Goal: Transaction & Acquisition: Purchase product/service

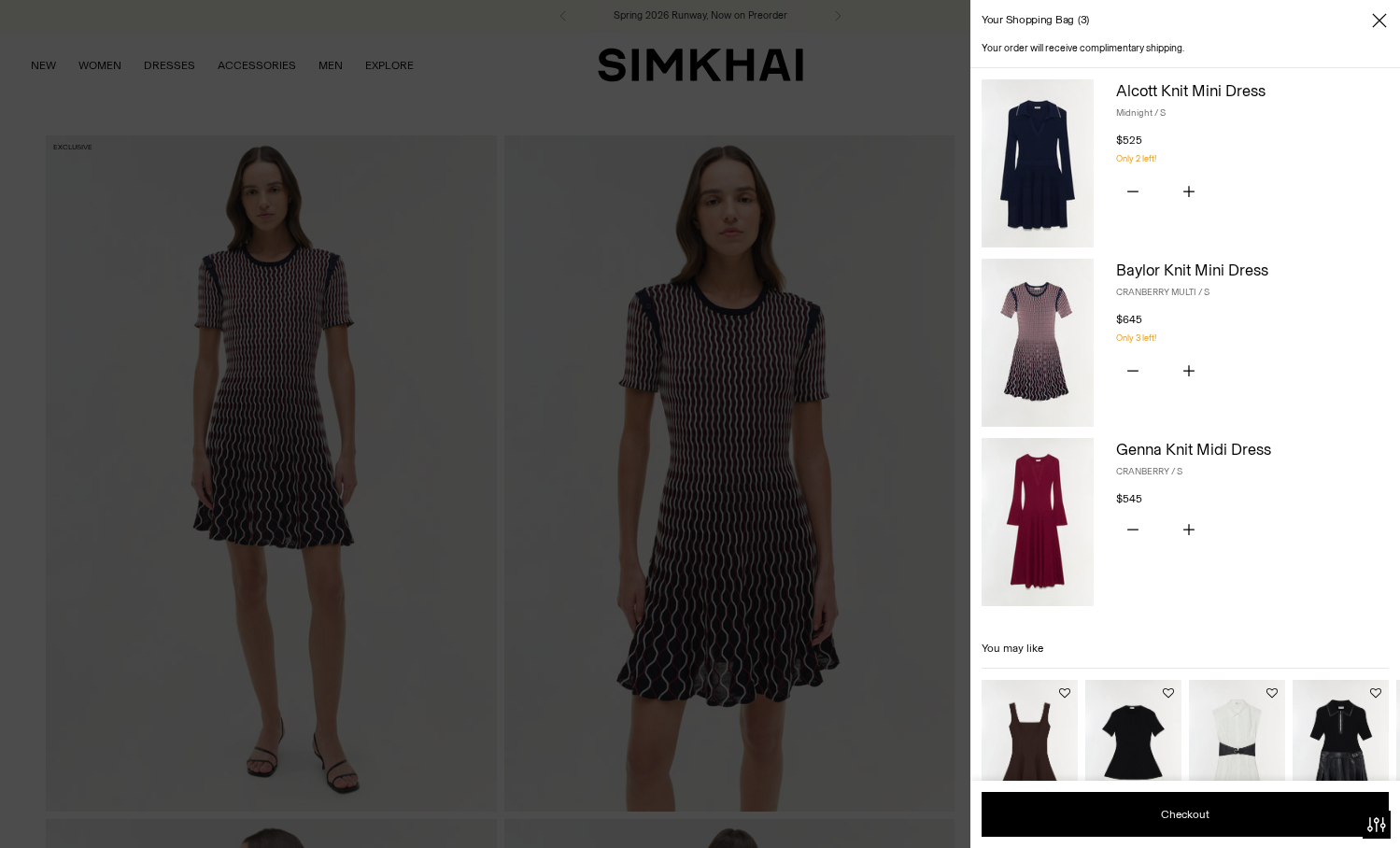
click at [1056, 167] on img at bounding box center [1037, 163] width 112 height 168
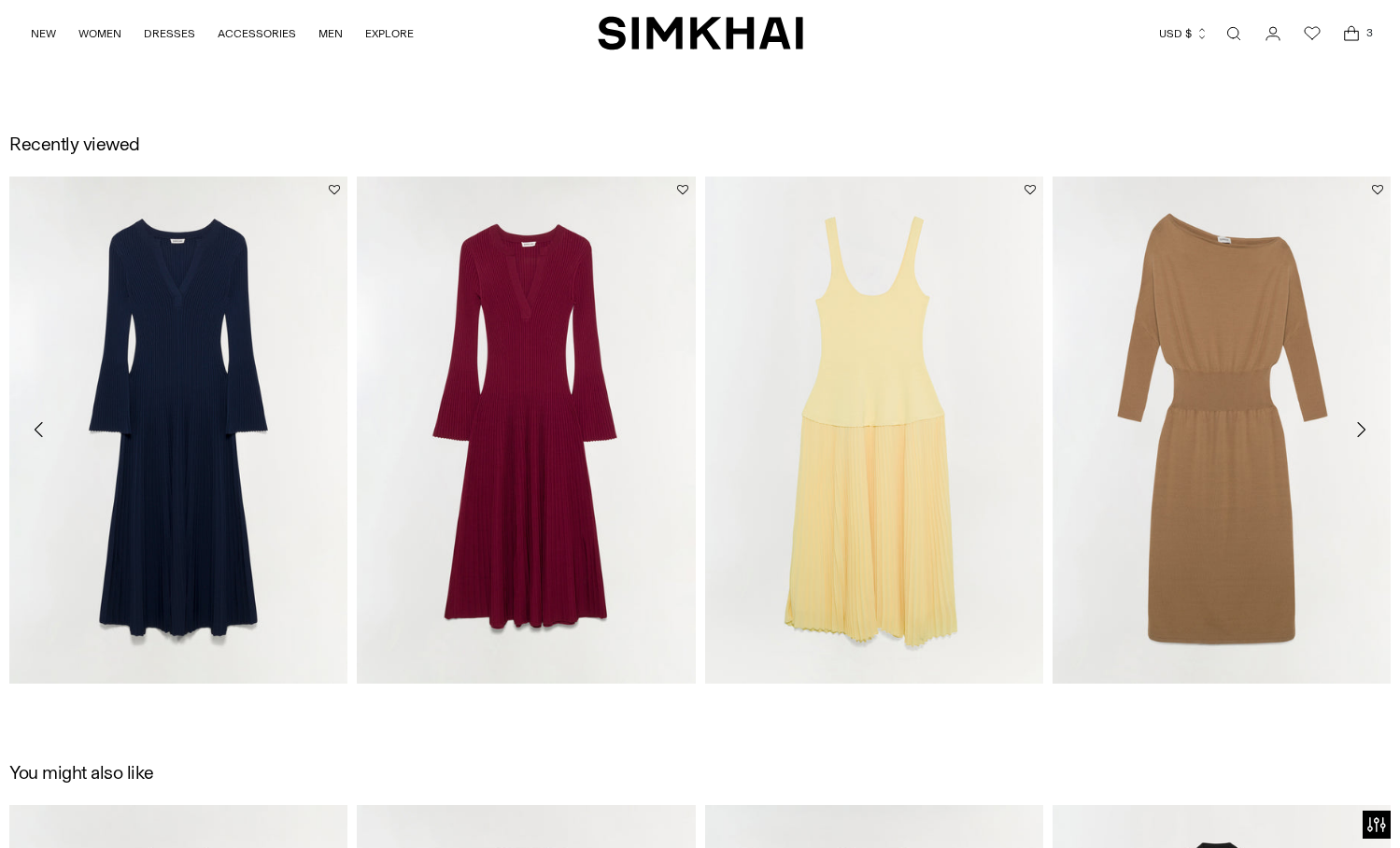
scroll to position [2111, 0]
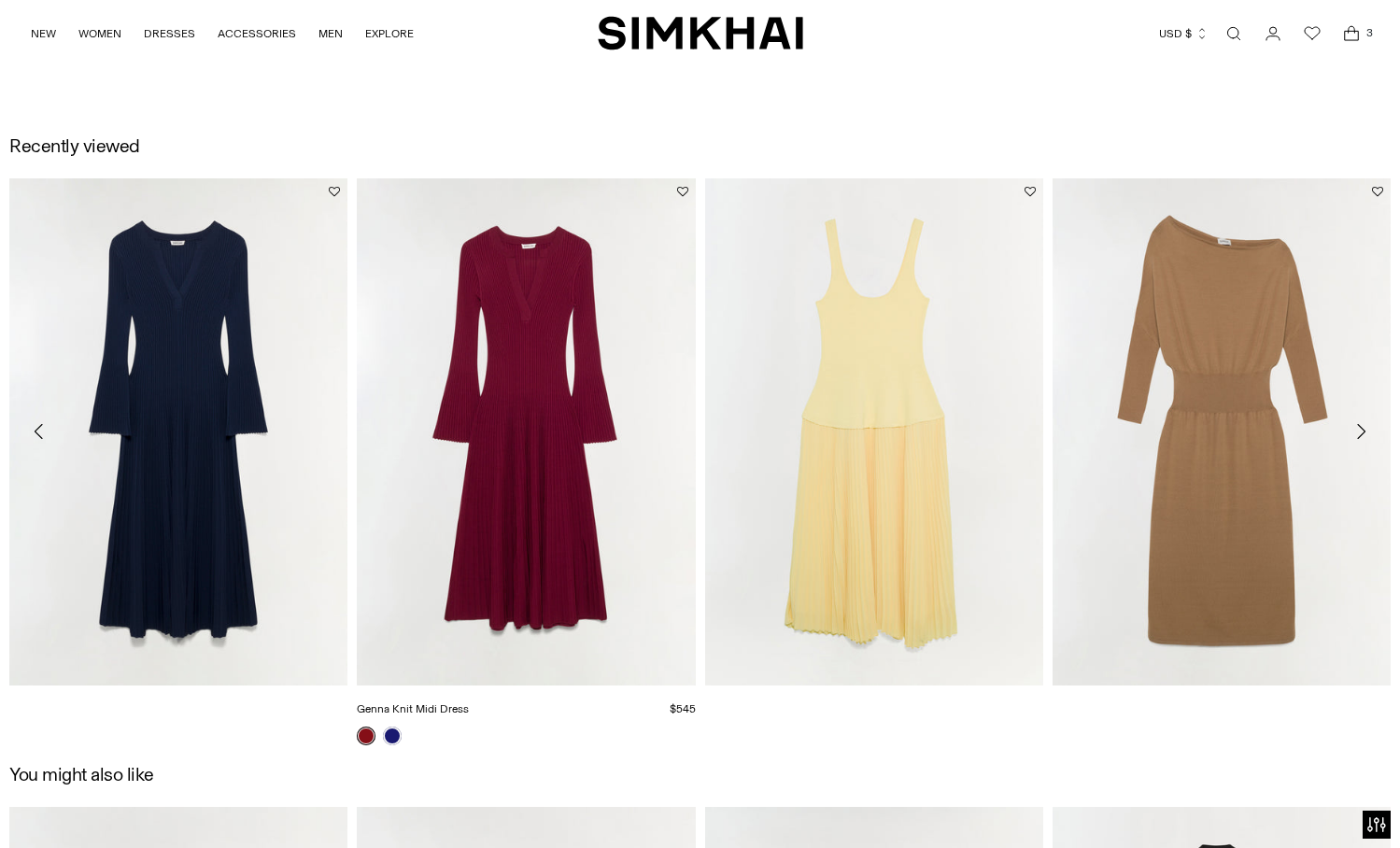
click at [469, 702] on link "Genna Knit Midi Dress" at bounding box center [413, 709] width 112 height 13
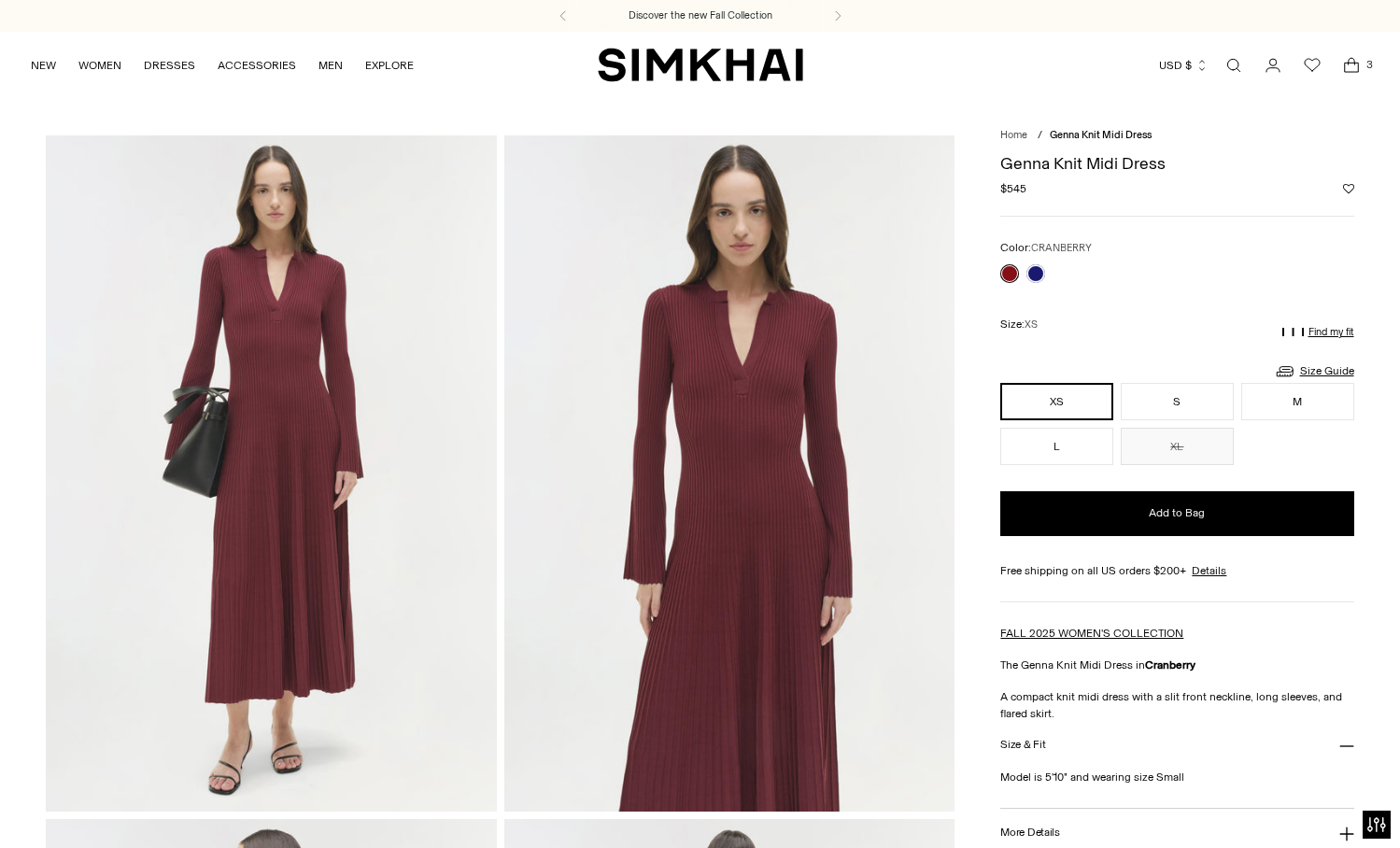
click at [1349, 62] on icon "Open cart modal" at bounding box center [1351, 64] width 26 height 18
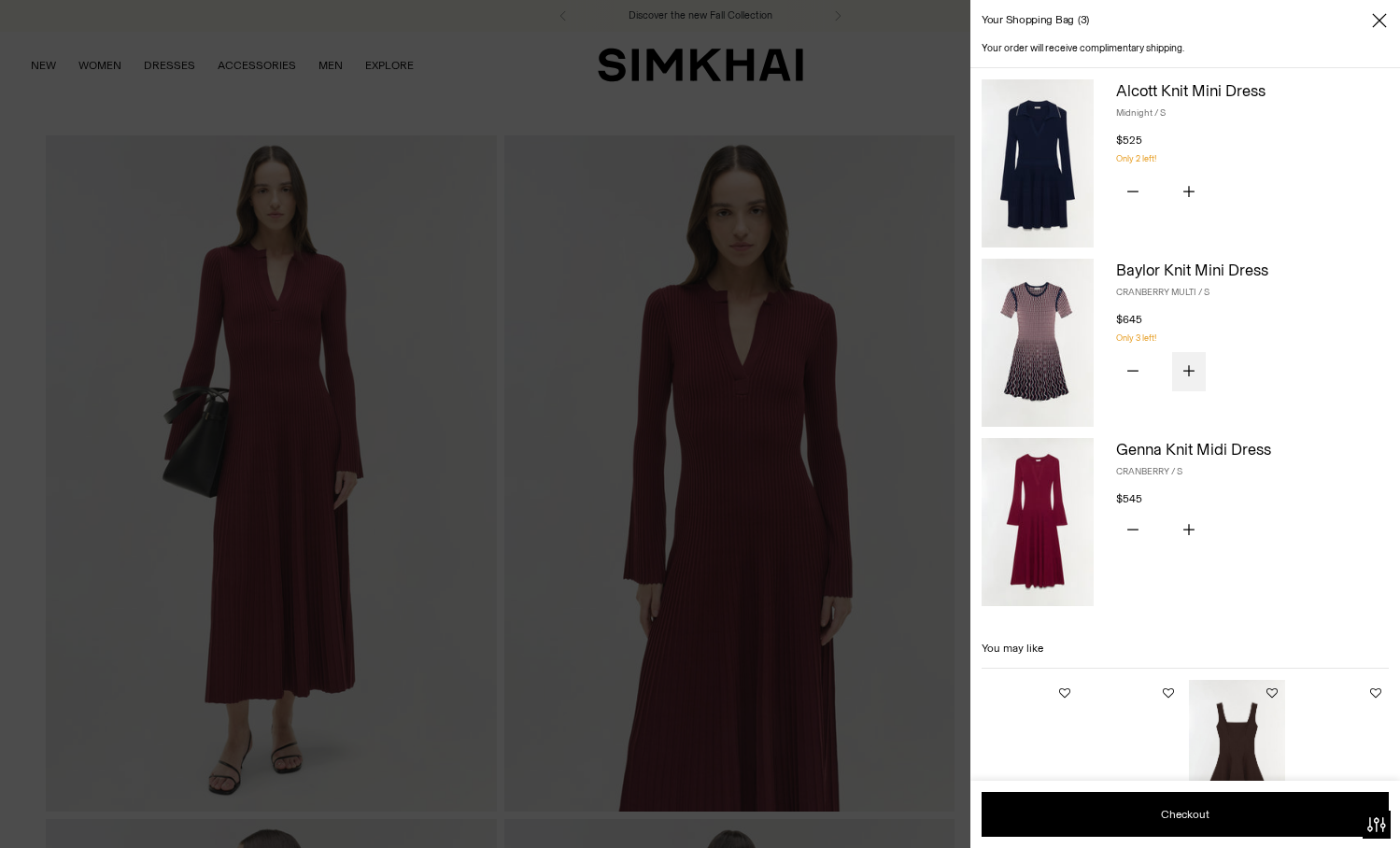
scroll to position [65, 0]
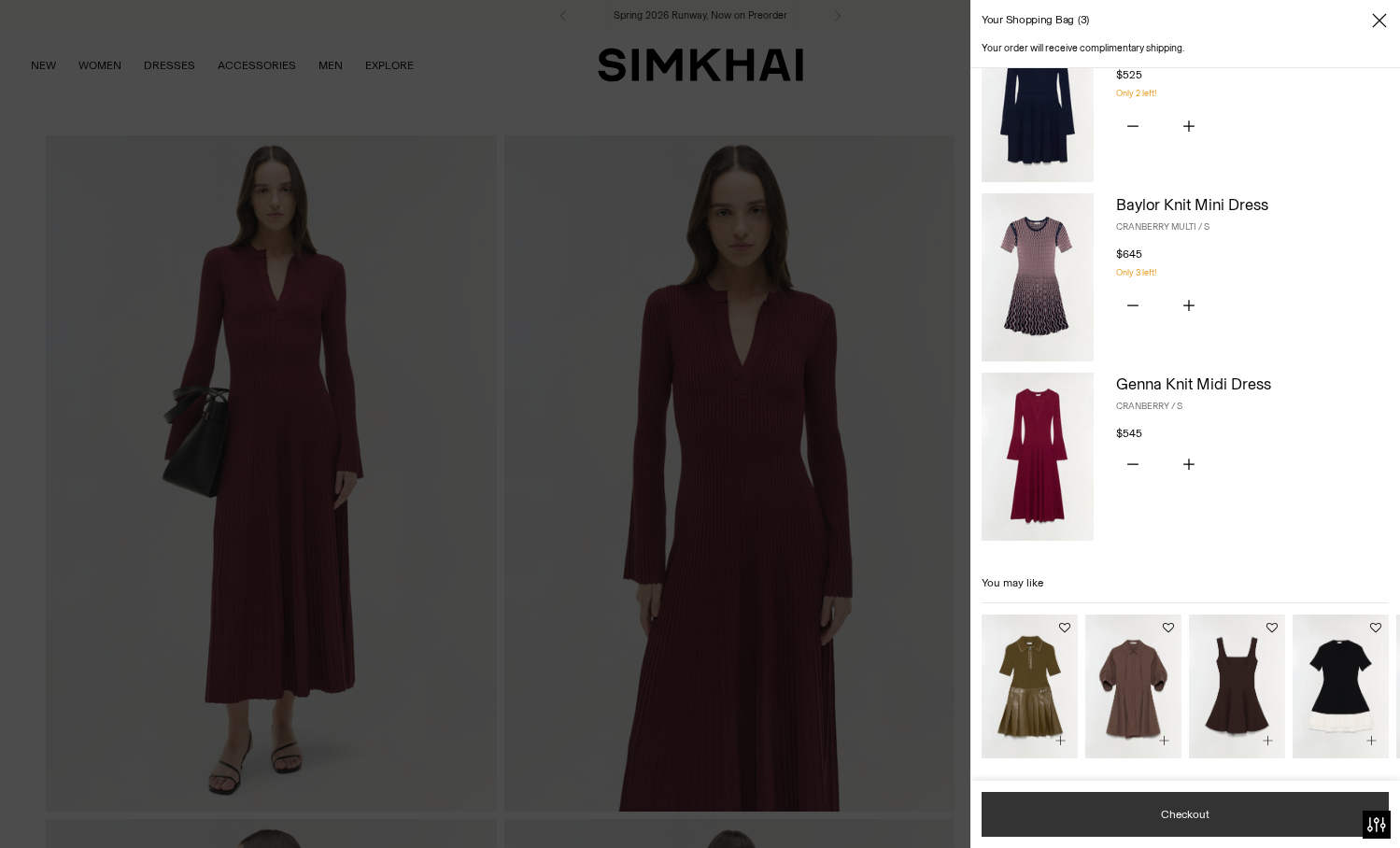
click at [1195, 814] on button "Checkout" at bounding box center [1185, 814] width 407 height 45
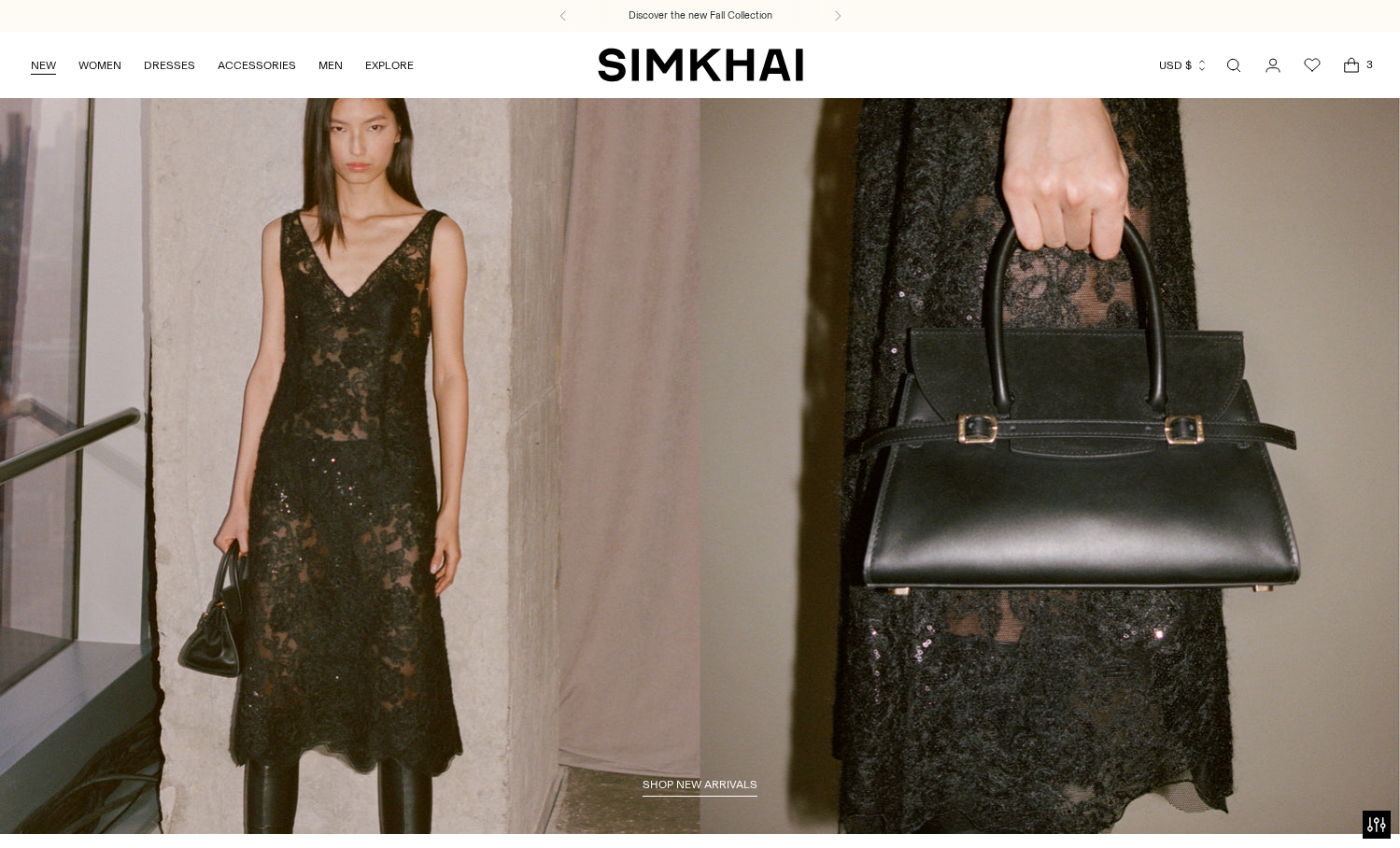
click at [47, 69] on link "NEW" at bounding box center [43, 65] width 25 height 41
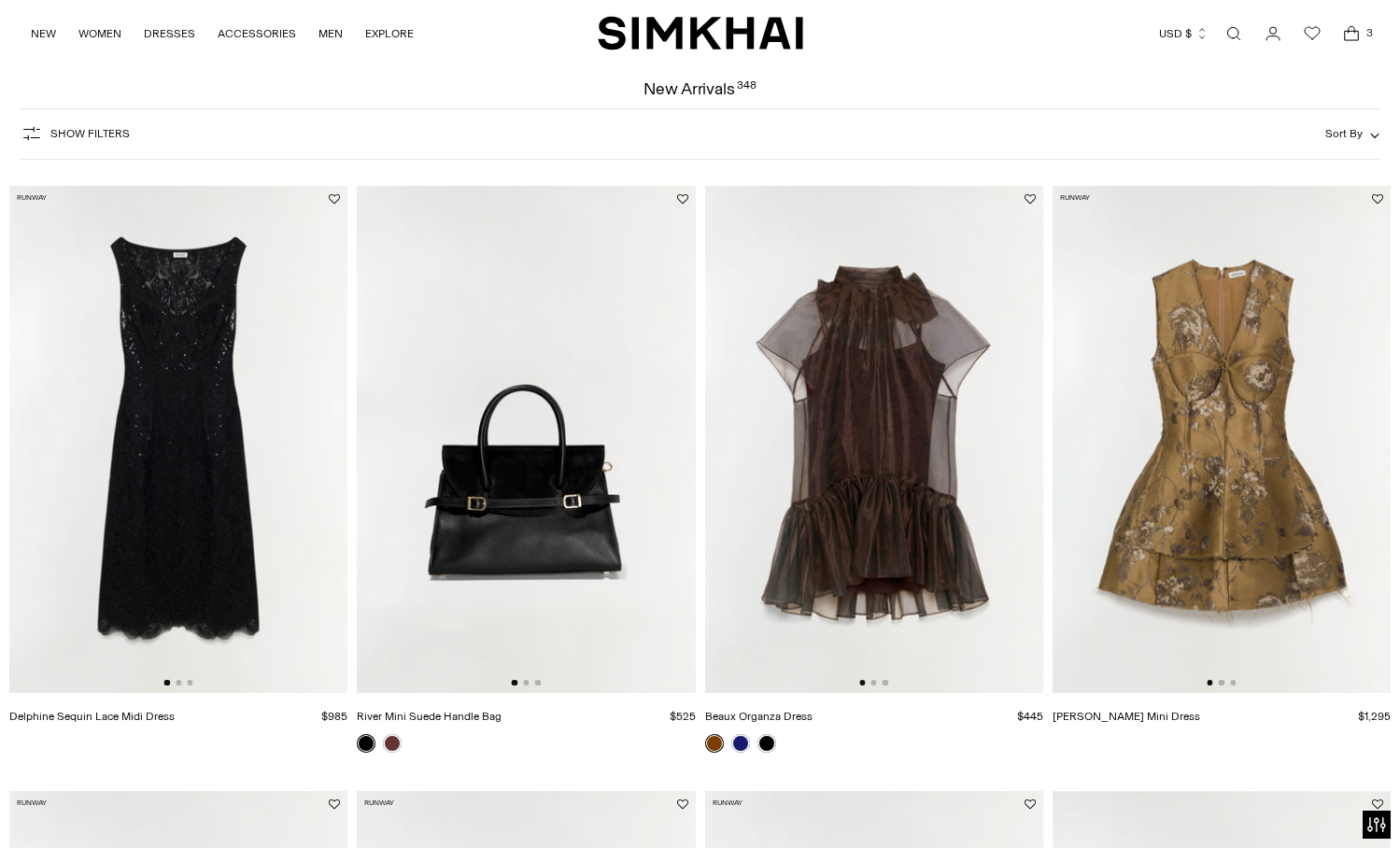
scroll to position [73, 0]
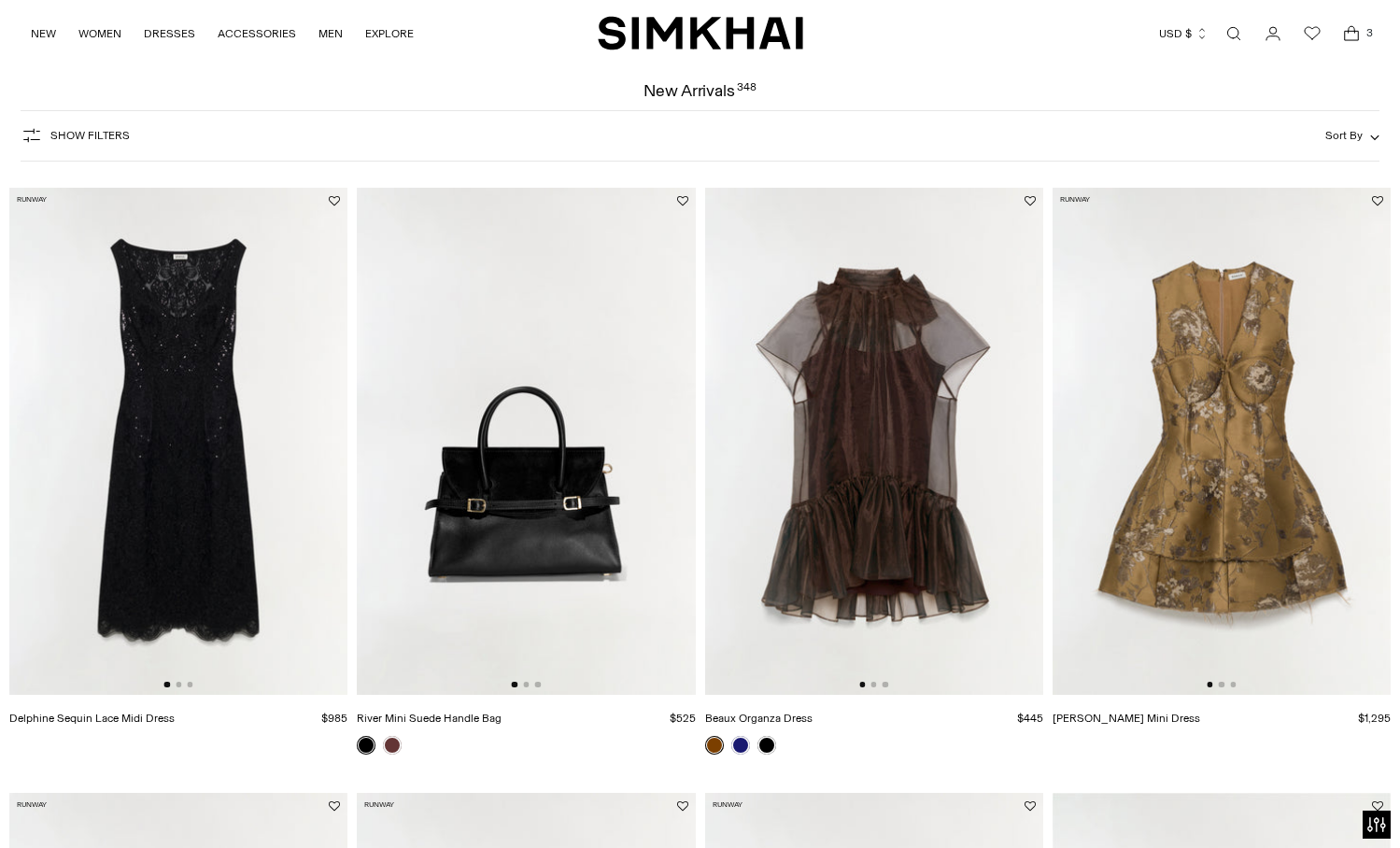
click at [284, 420] on img at bounding box center [178, 441] width 338 height 507
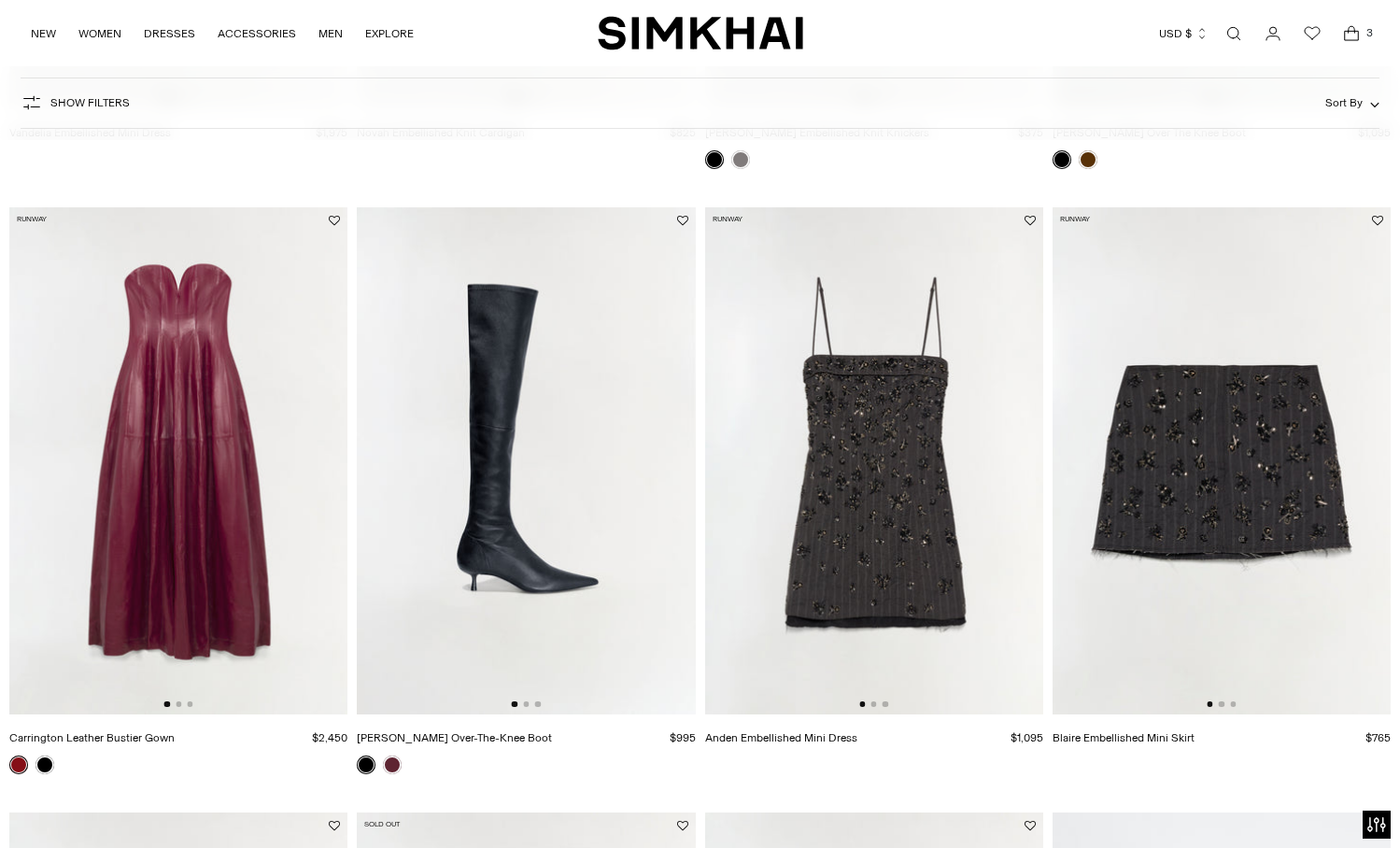
scroll to position [1294, 0]
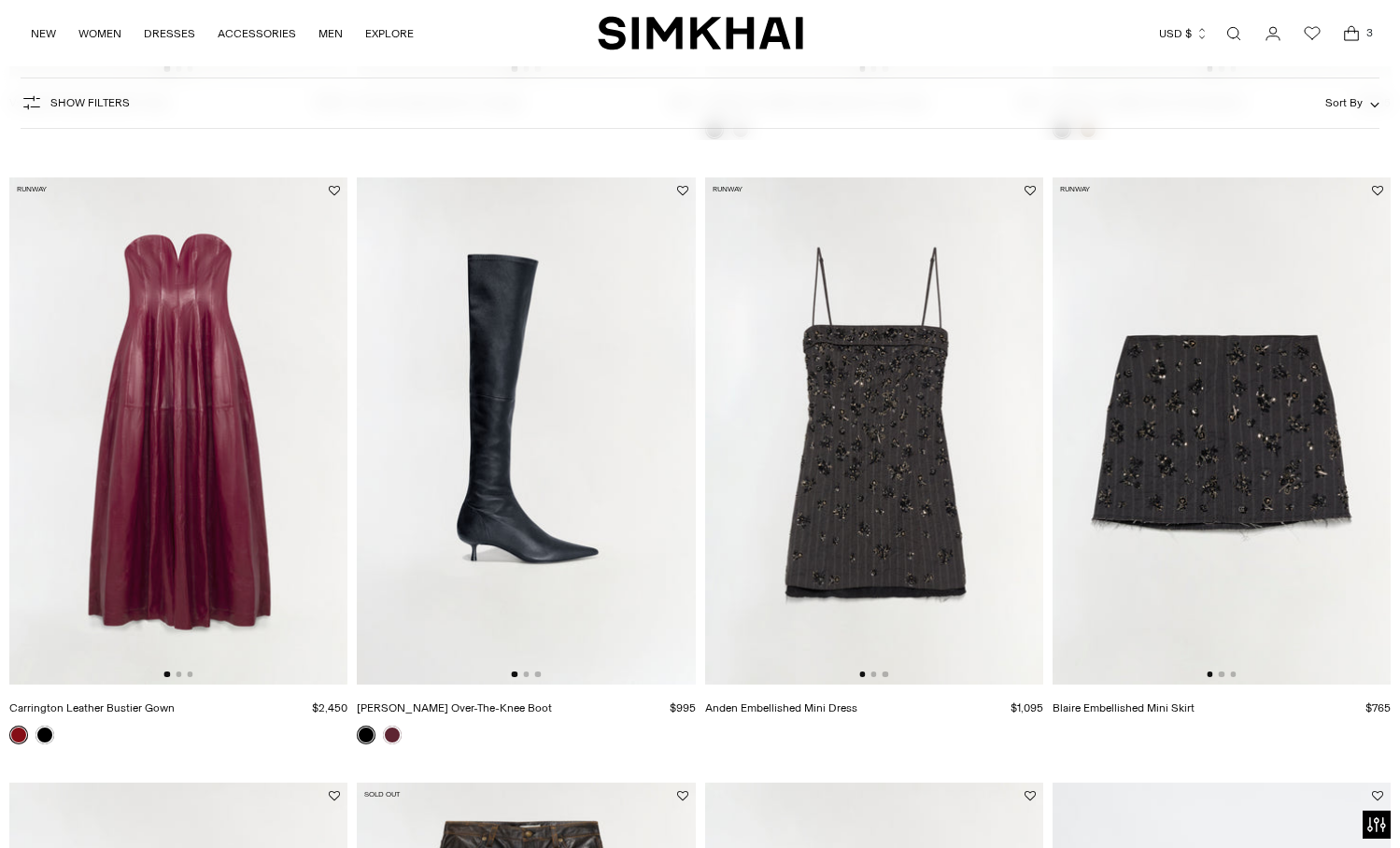
click at [306, 460] on img at bounding box center [178, 431] width 338 height 507
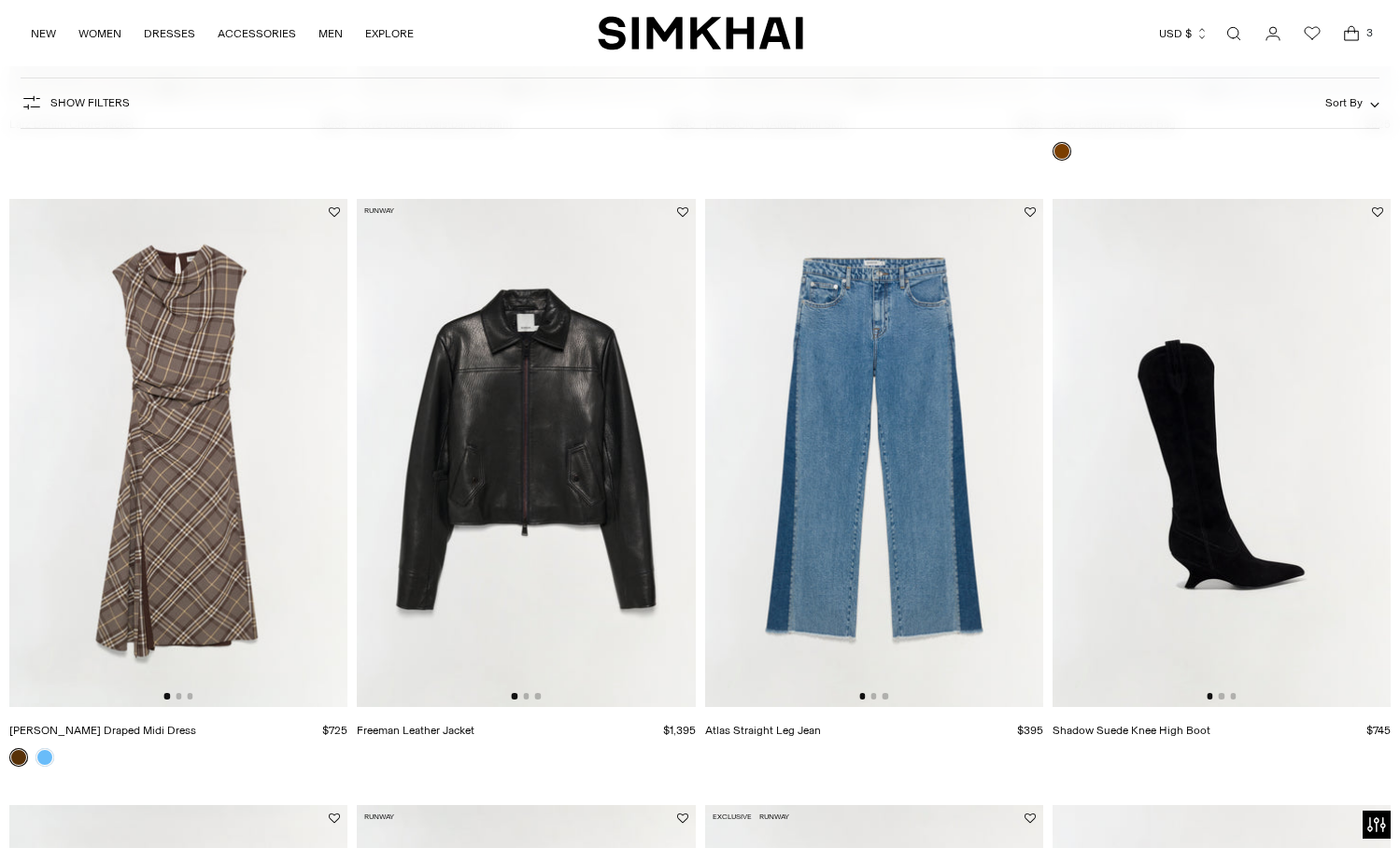
scroll to position [2496, 0]
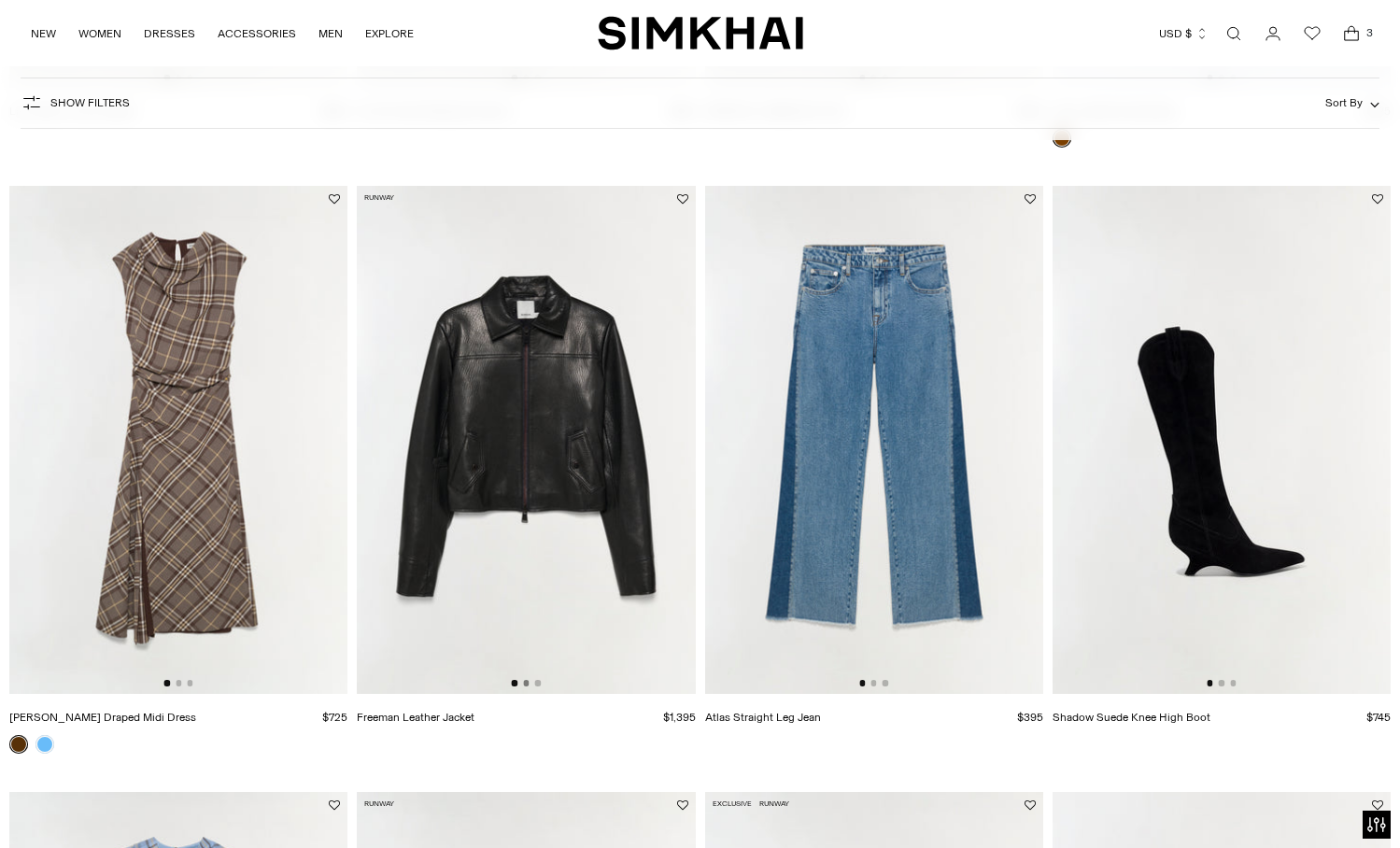
click at [525, 686] on button "Go to slide 2" at bounding box center [526, 683] width 6 height 6
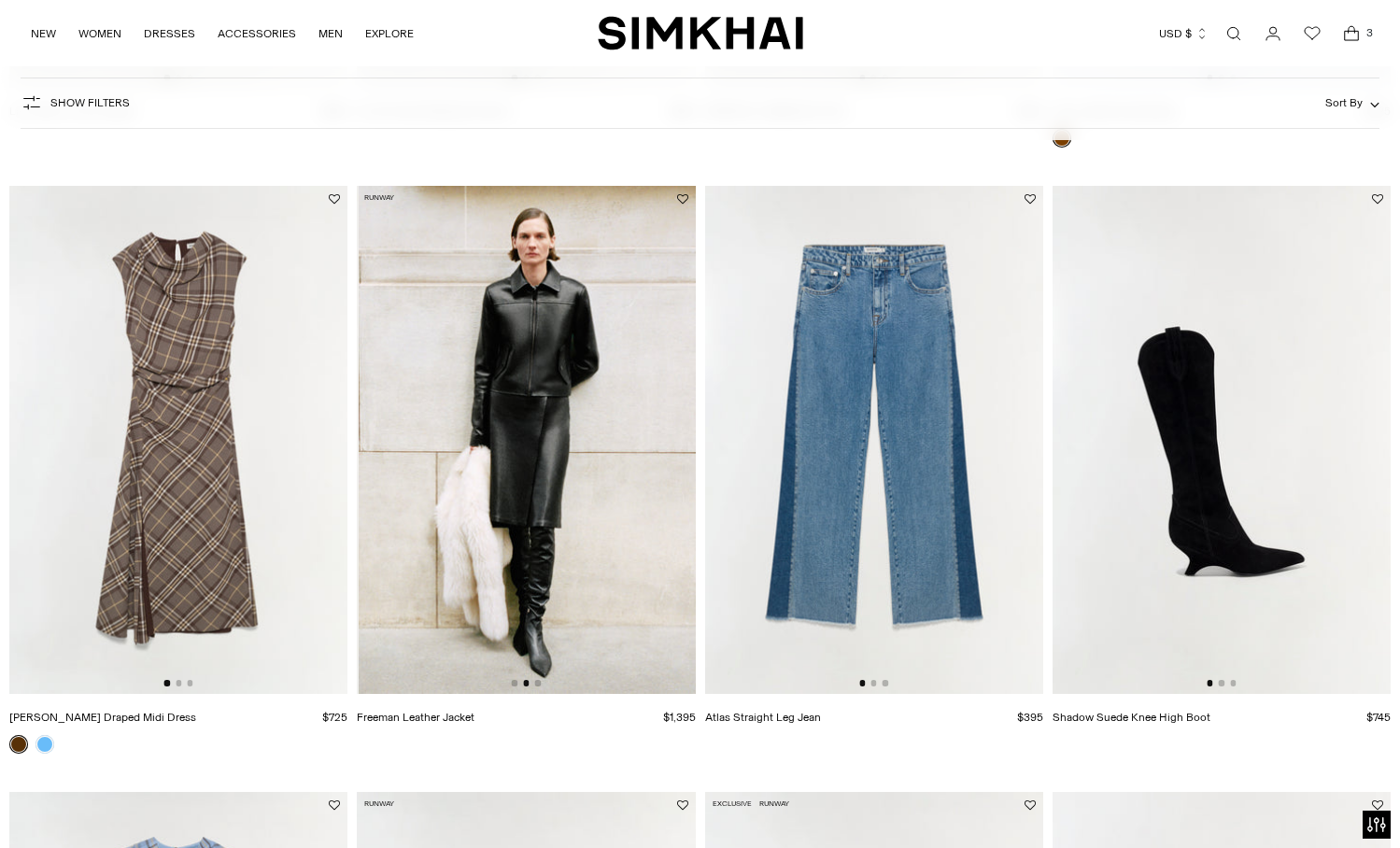
scroll to position [0, 338]
click at [178, 683] on button "Go to slide 2" at bounding box center [178, 683] width 6 height 6
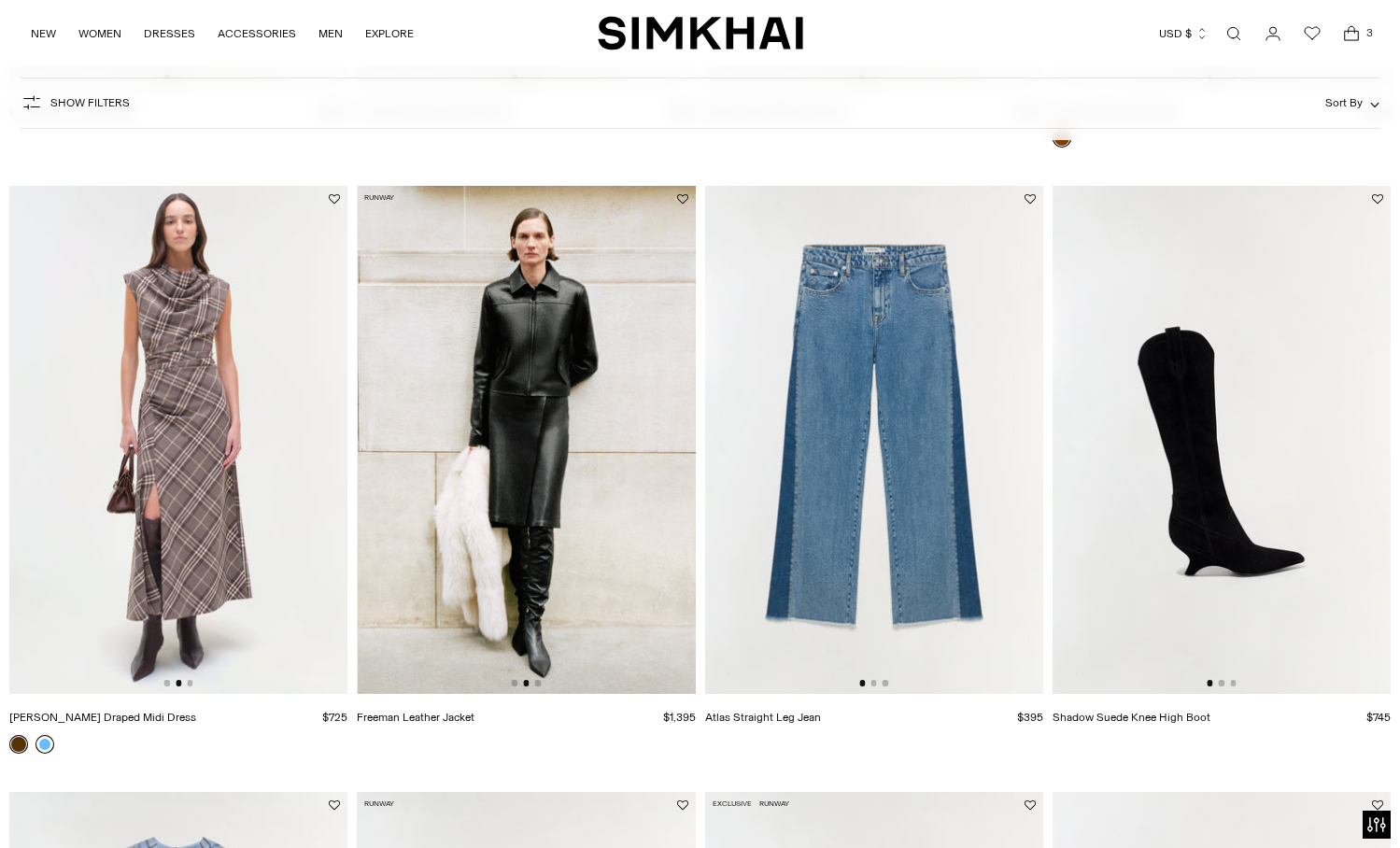
click at [42, 745] on link at bounding box center [44, 743] width 18 height 18
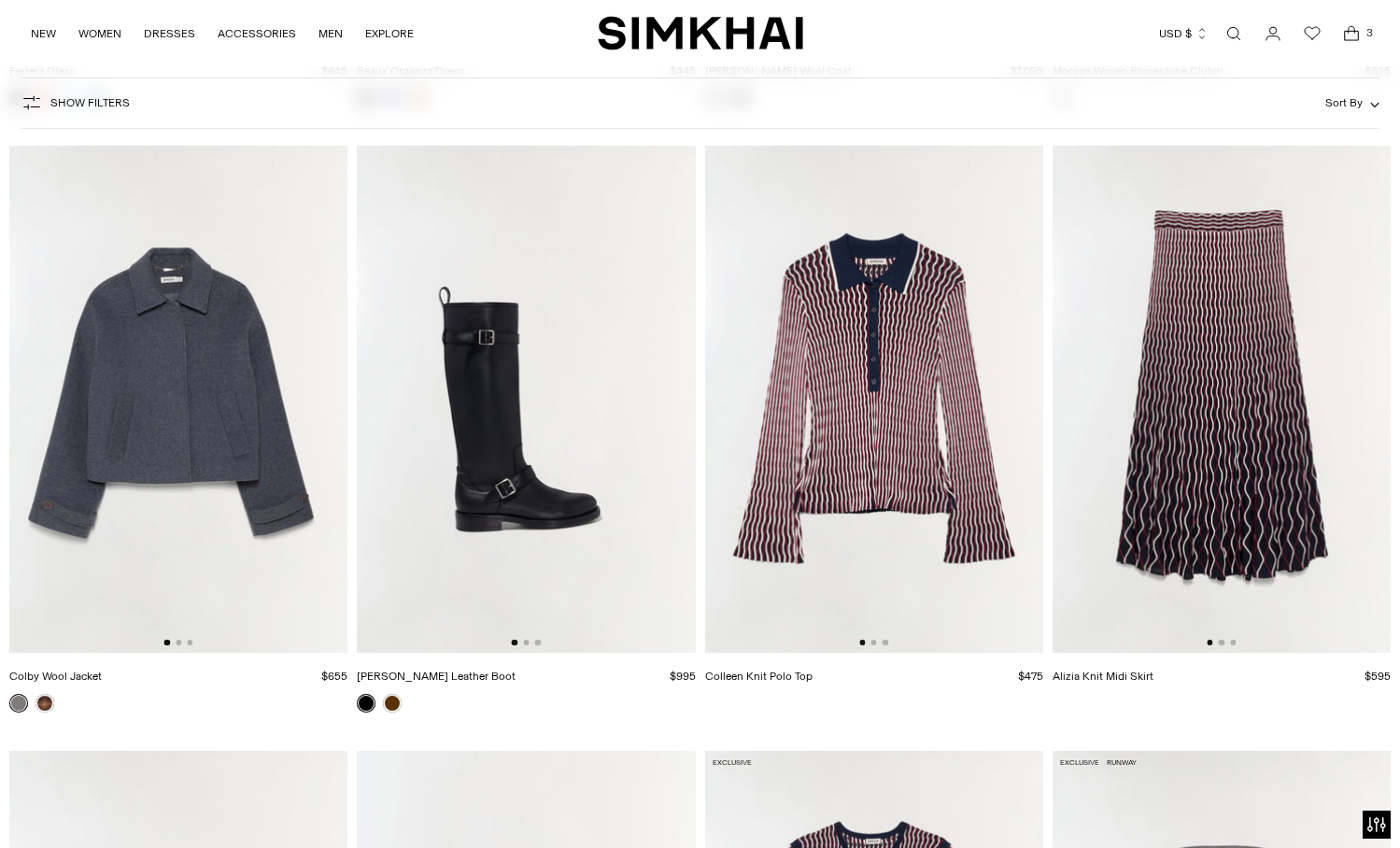
scroll to position [8597, 0]
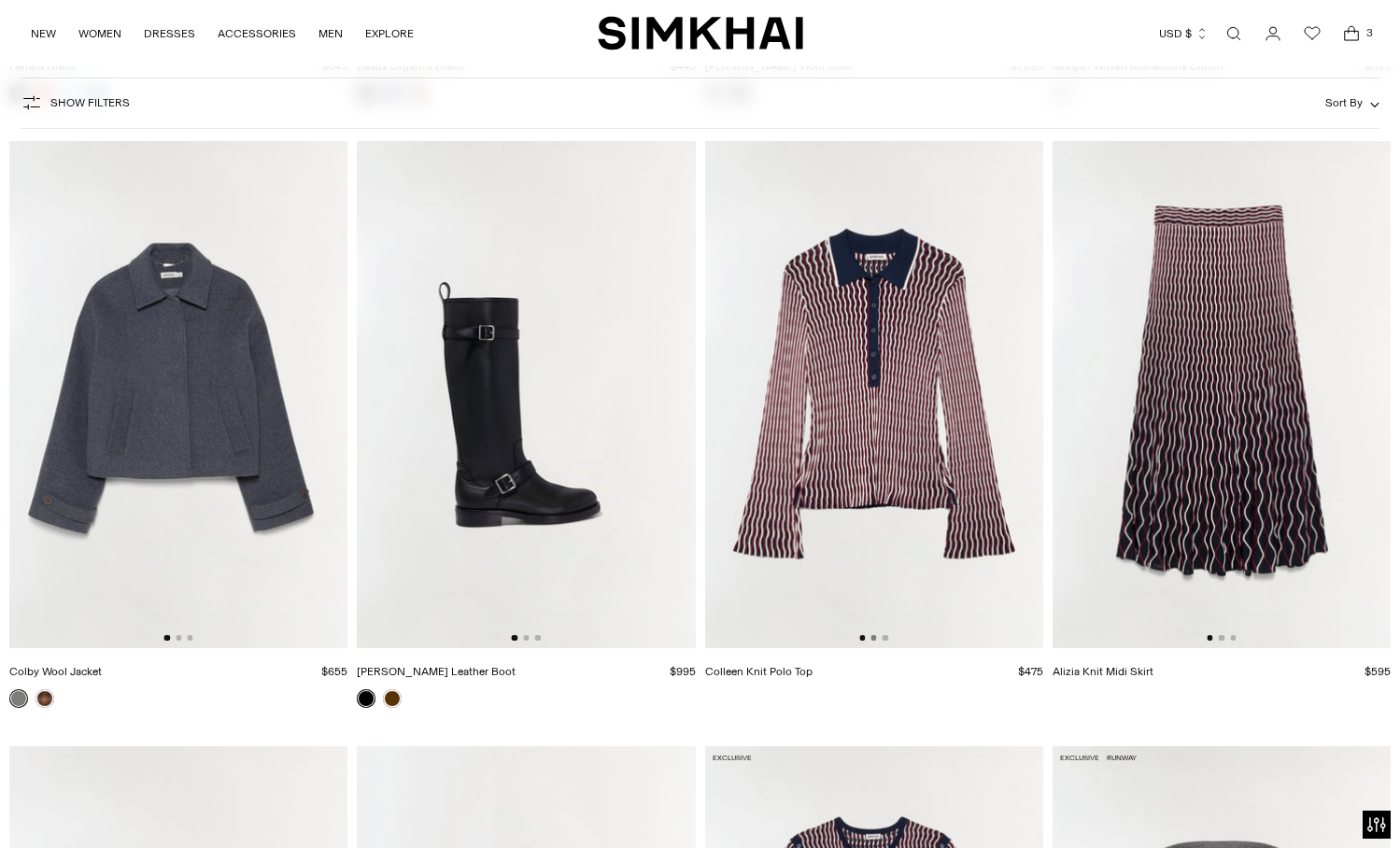
click at [871, 641] on button "Go to slide 2" at bounding box center [873, 638] width 6 height 6
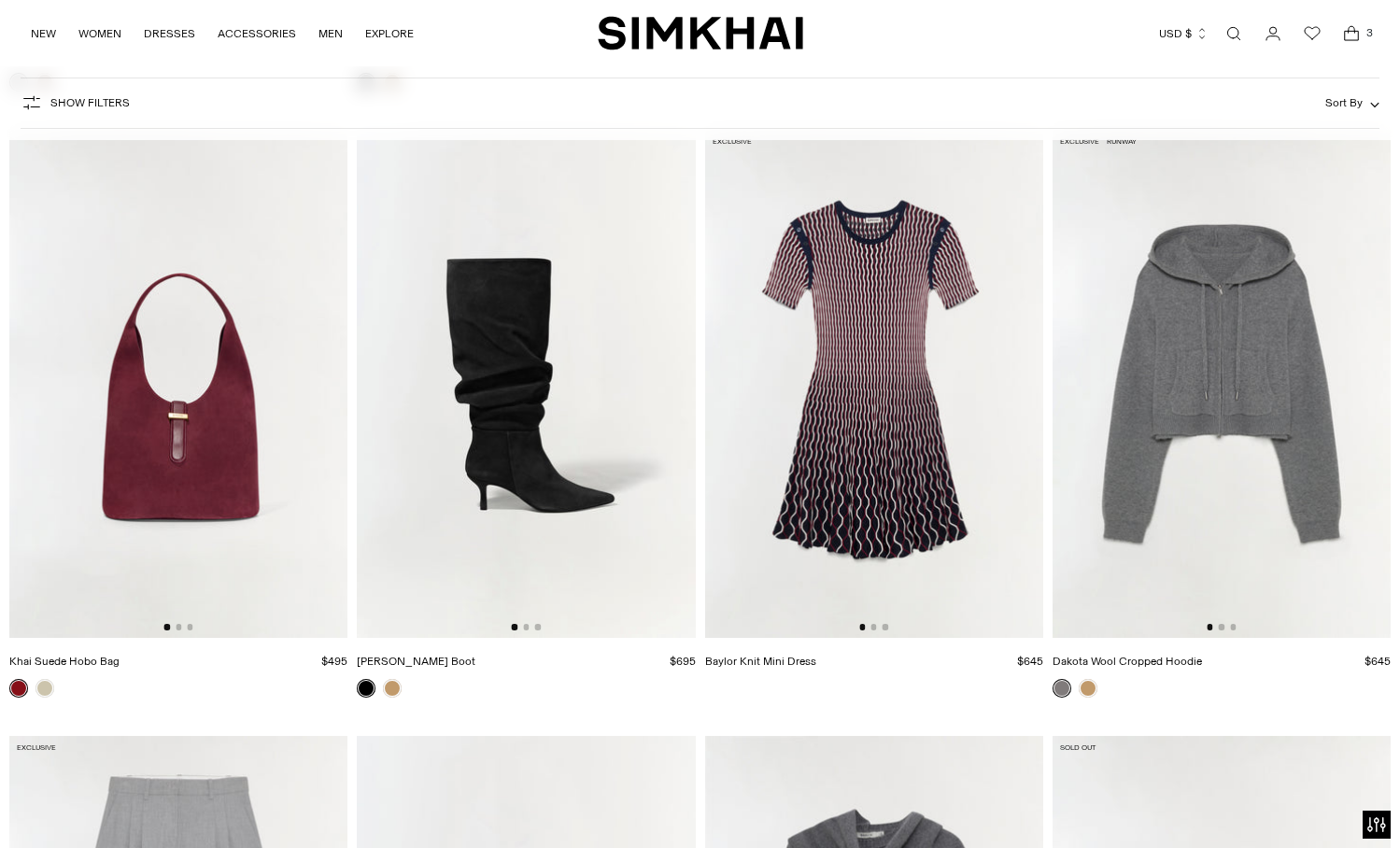
scroll to position [9265, 0]
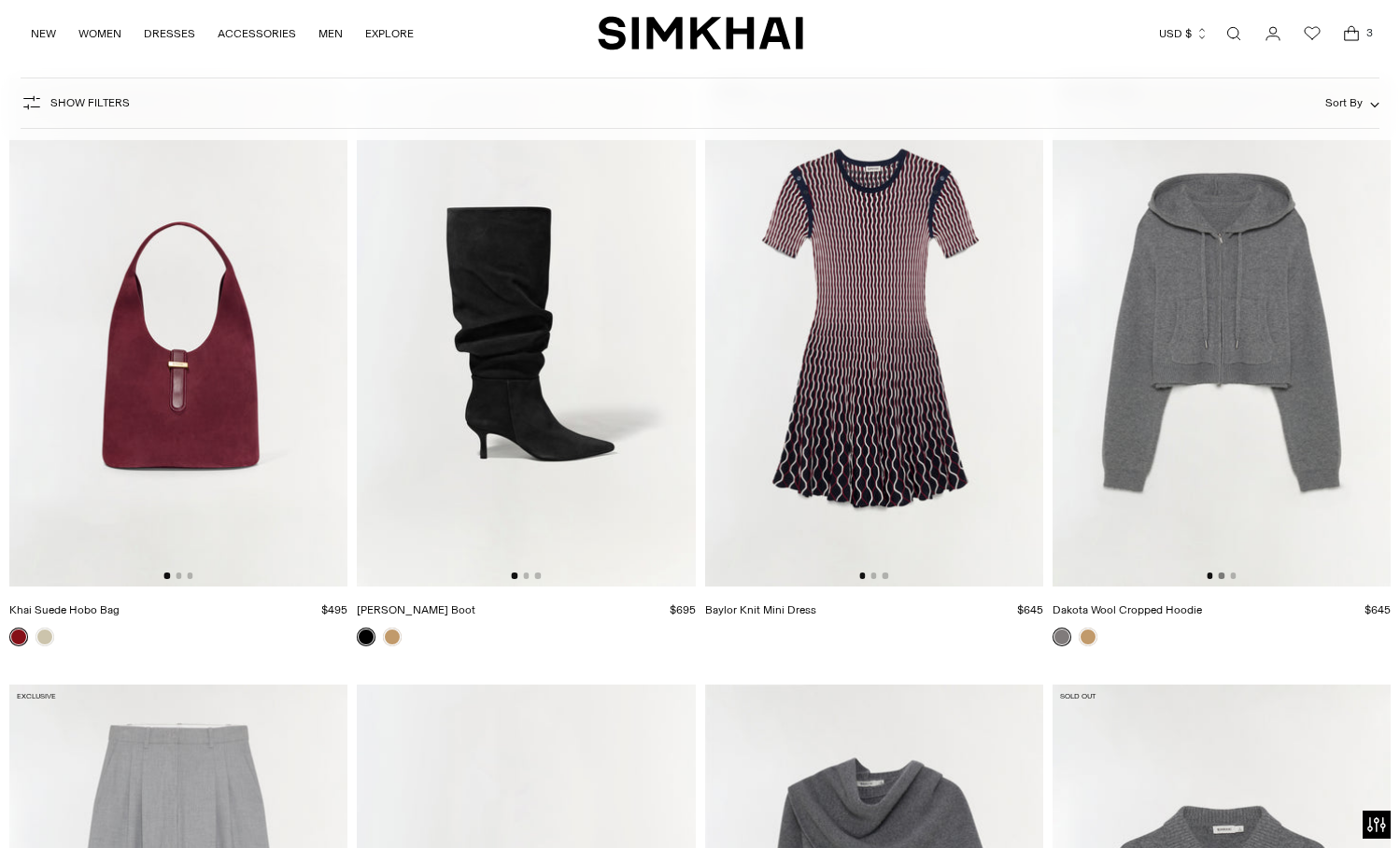
click at [1222, 575] on button "Go to slide 2" at bounding box center [1222, 576] width 6 height 6
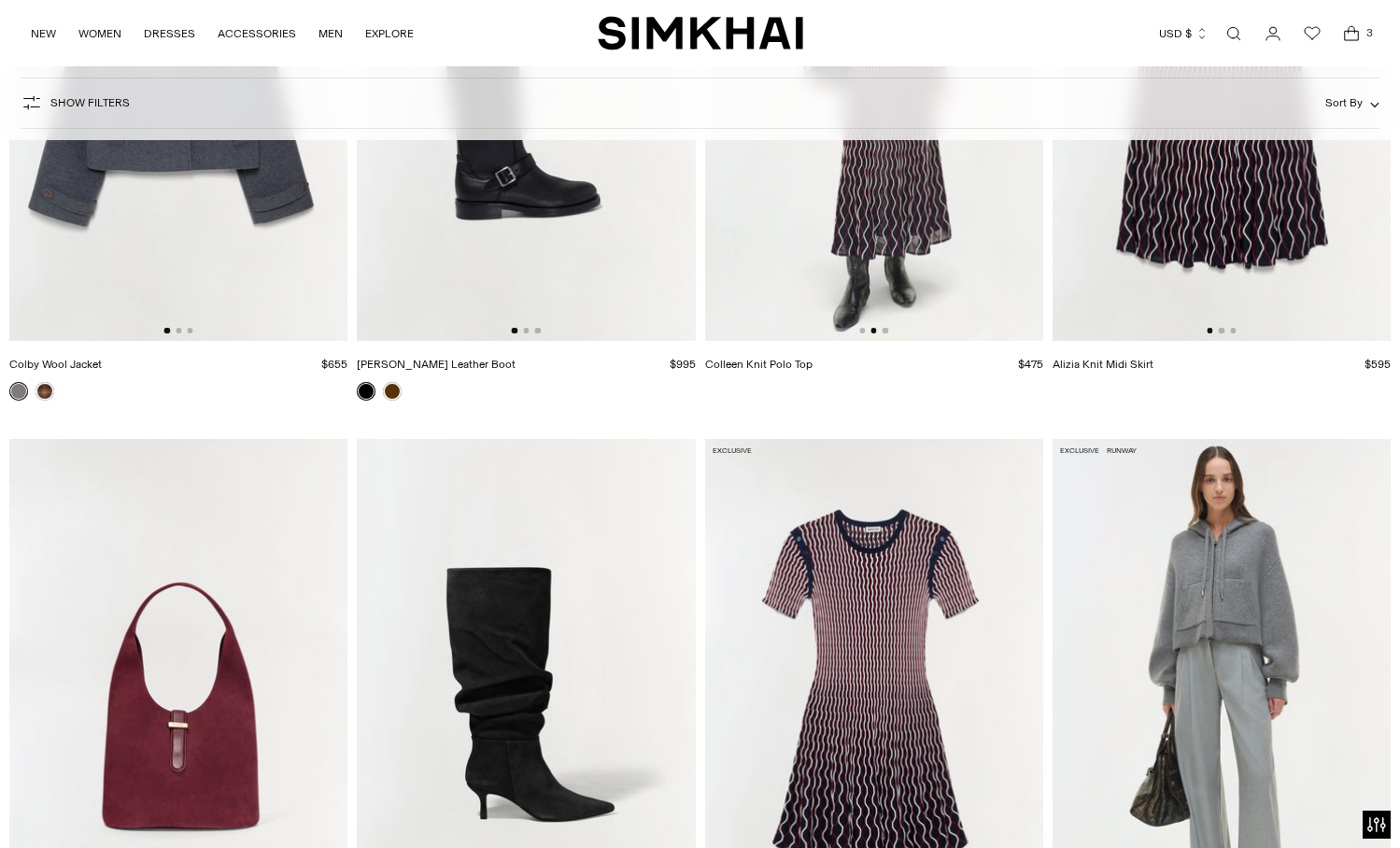
scroll to position [8390, 0]
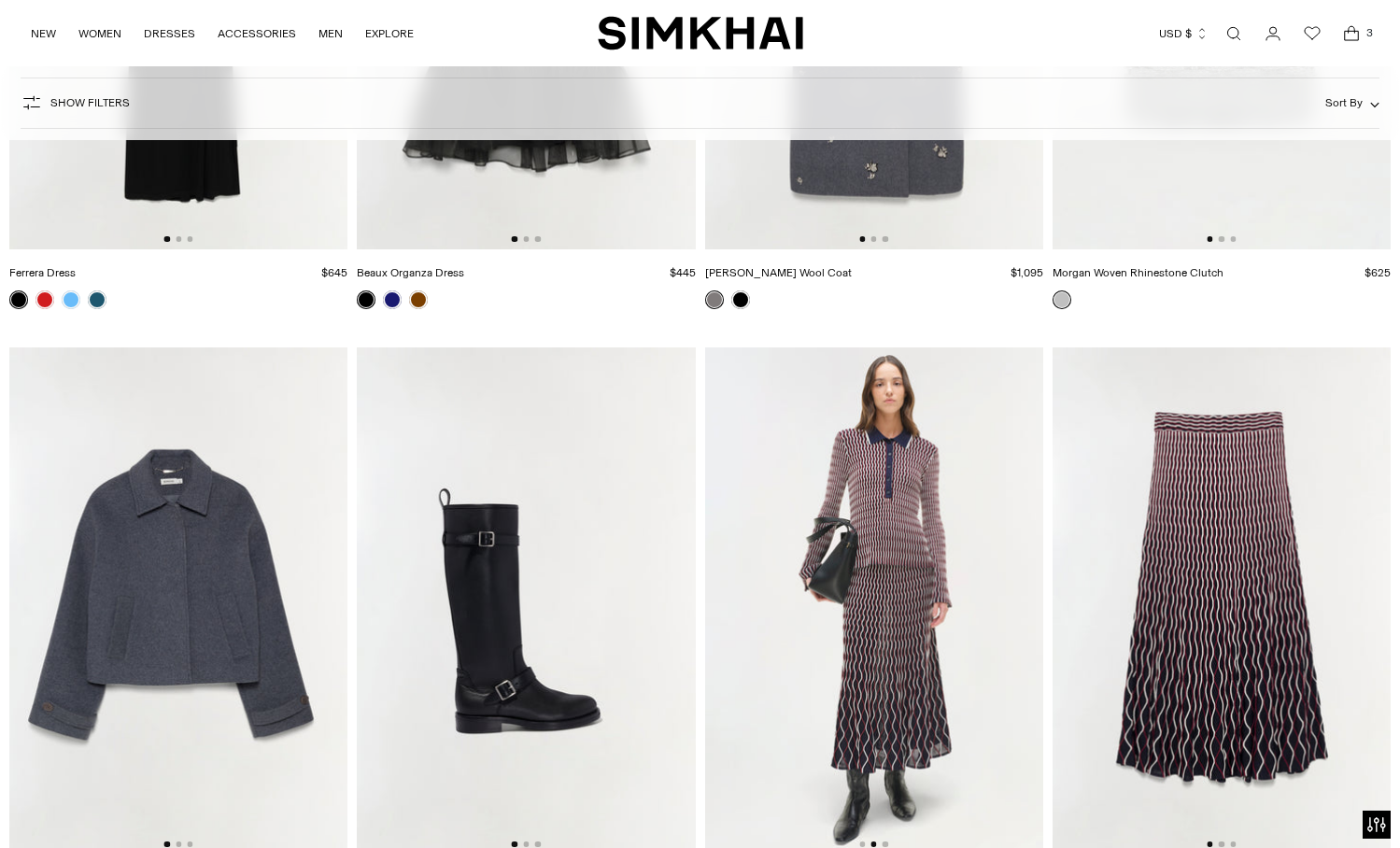
click at [1353, 30] on icon "Open cart modal" at bounding box center [1351, 33] width 26 height 18
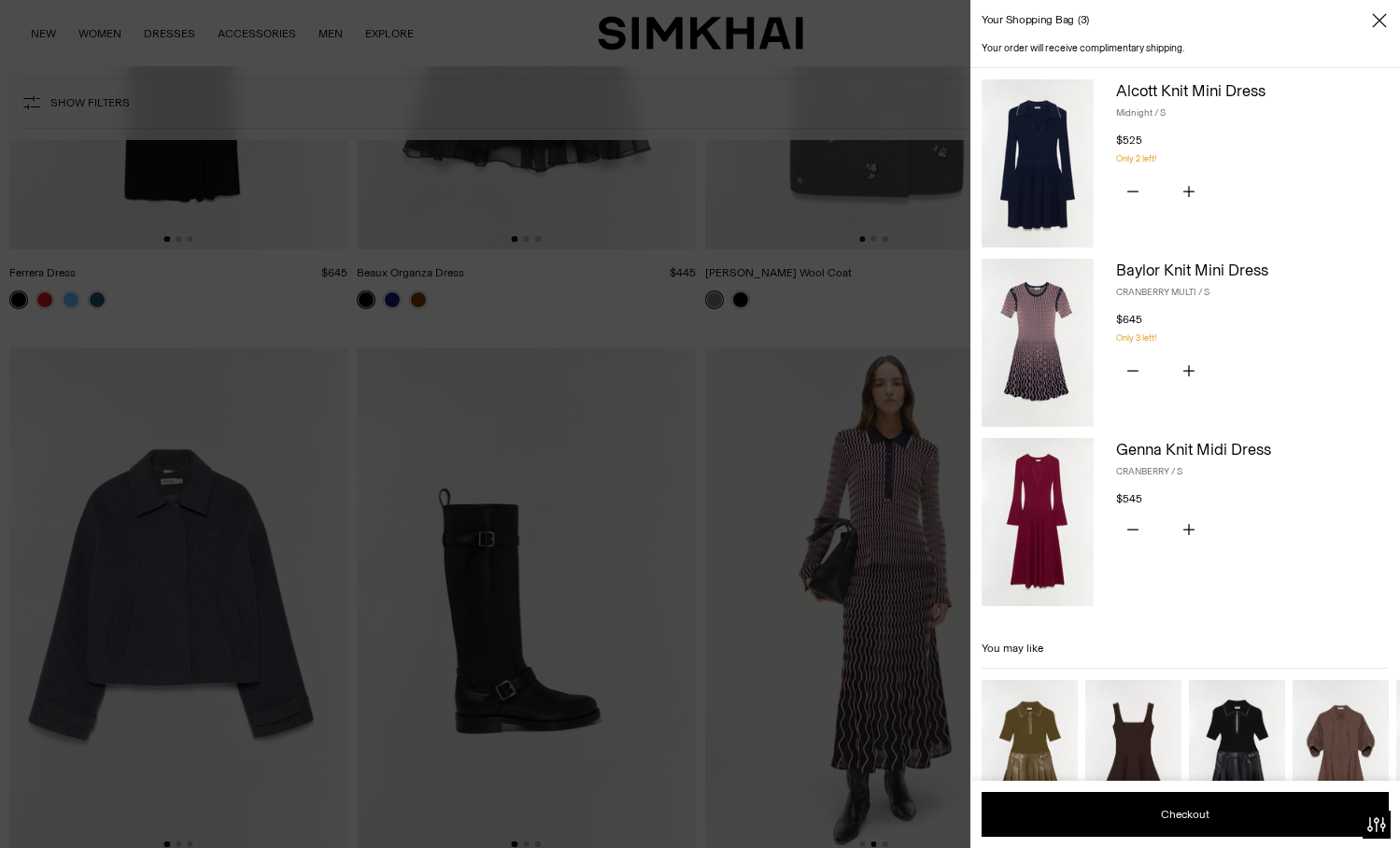
click at [625, 300] on div at bounding box center [700, 424] width 1400 height 848
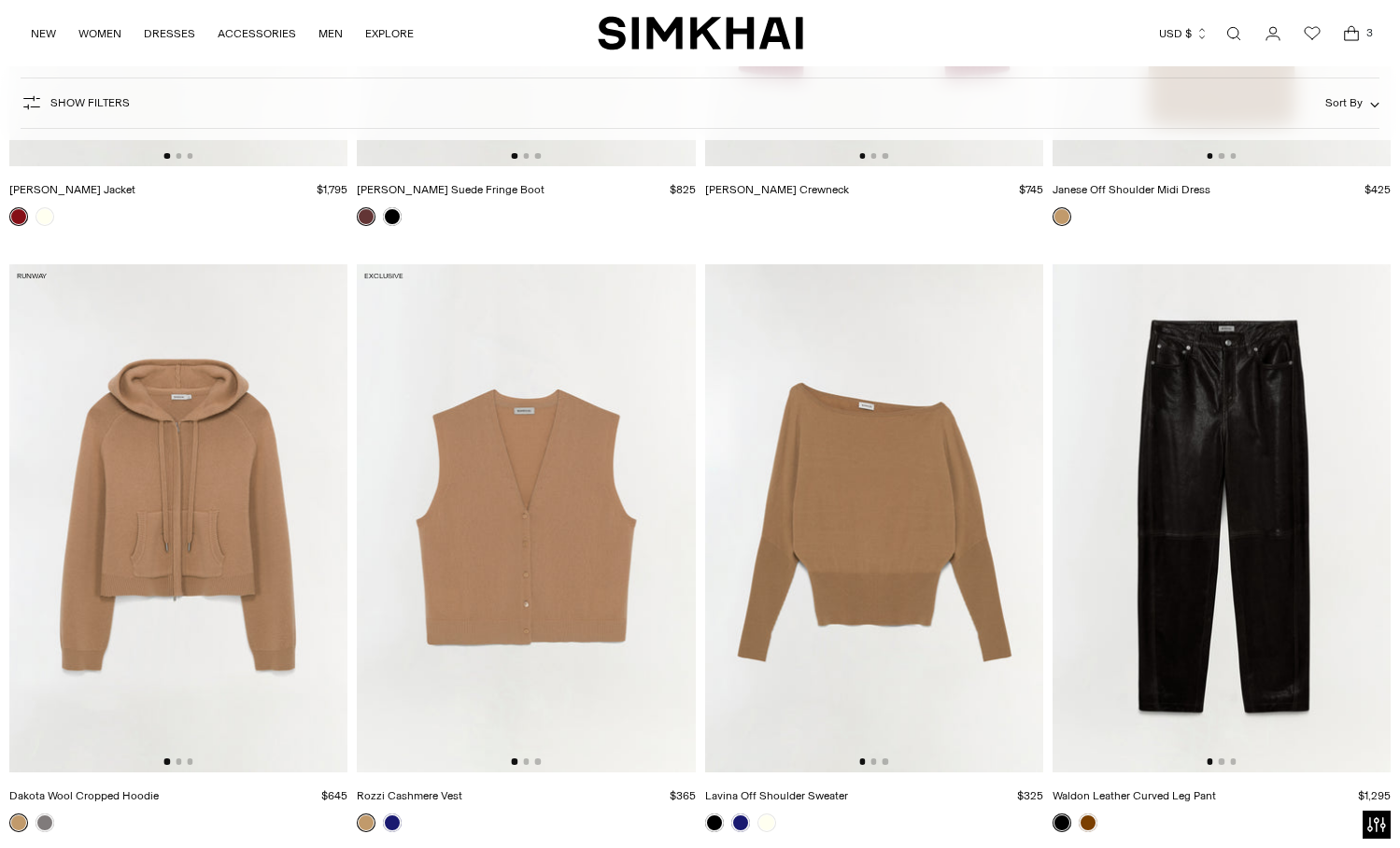
scroll to position [19926, 0]
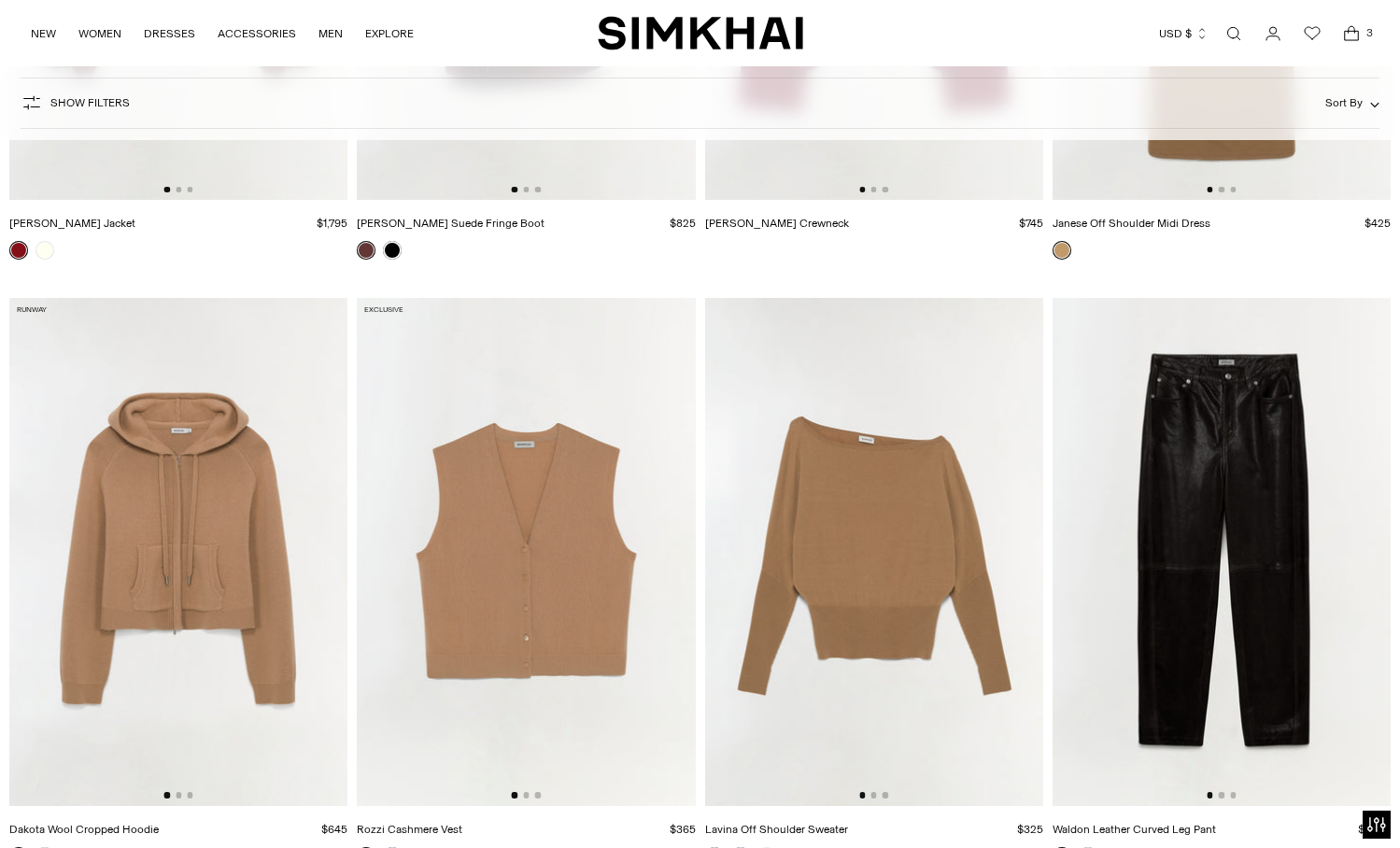
click at [506, 584] on img at bounding box center [526, 552] width 338 height 507
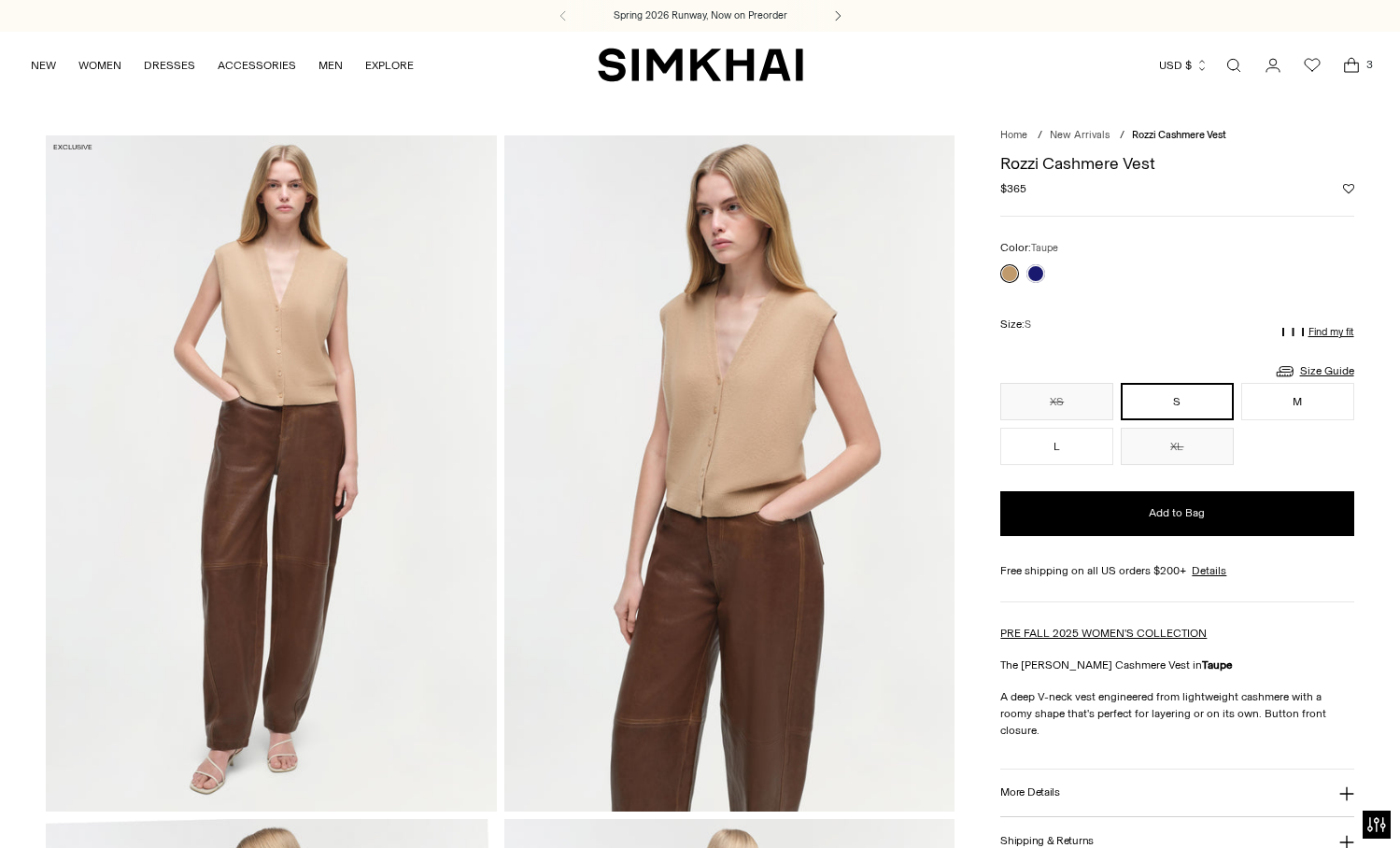
click at [840, 16] on icon at bounding box center [837, 16] width 5 height 10
click at [1357, 59] on icon "Open cart modal" at bounding box center [1351, 64] width 26 height 18
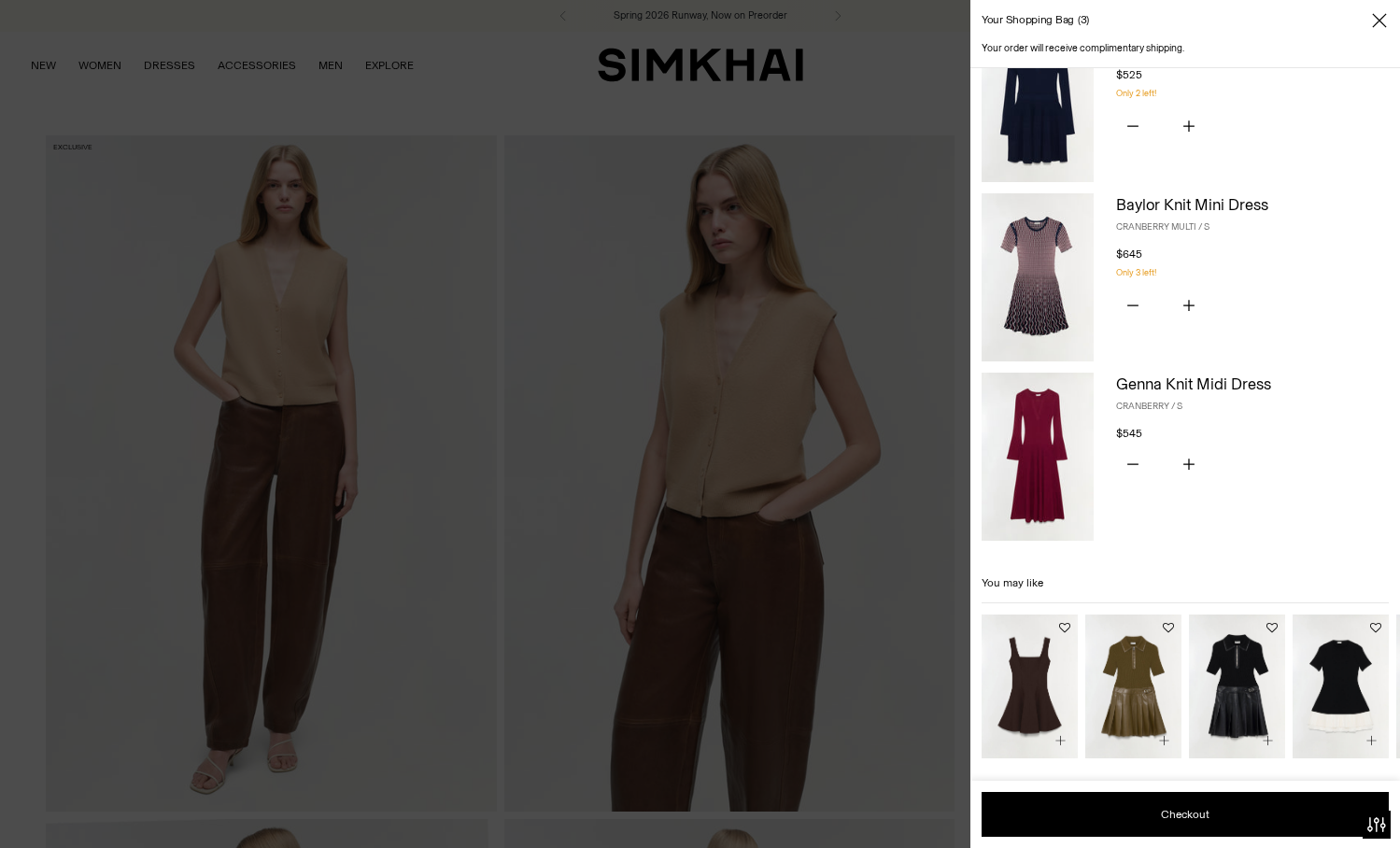
scroll to position [64, 0]
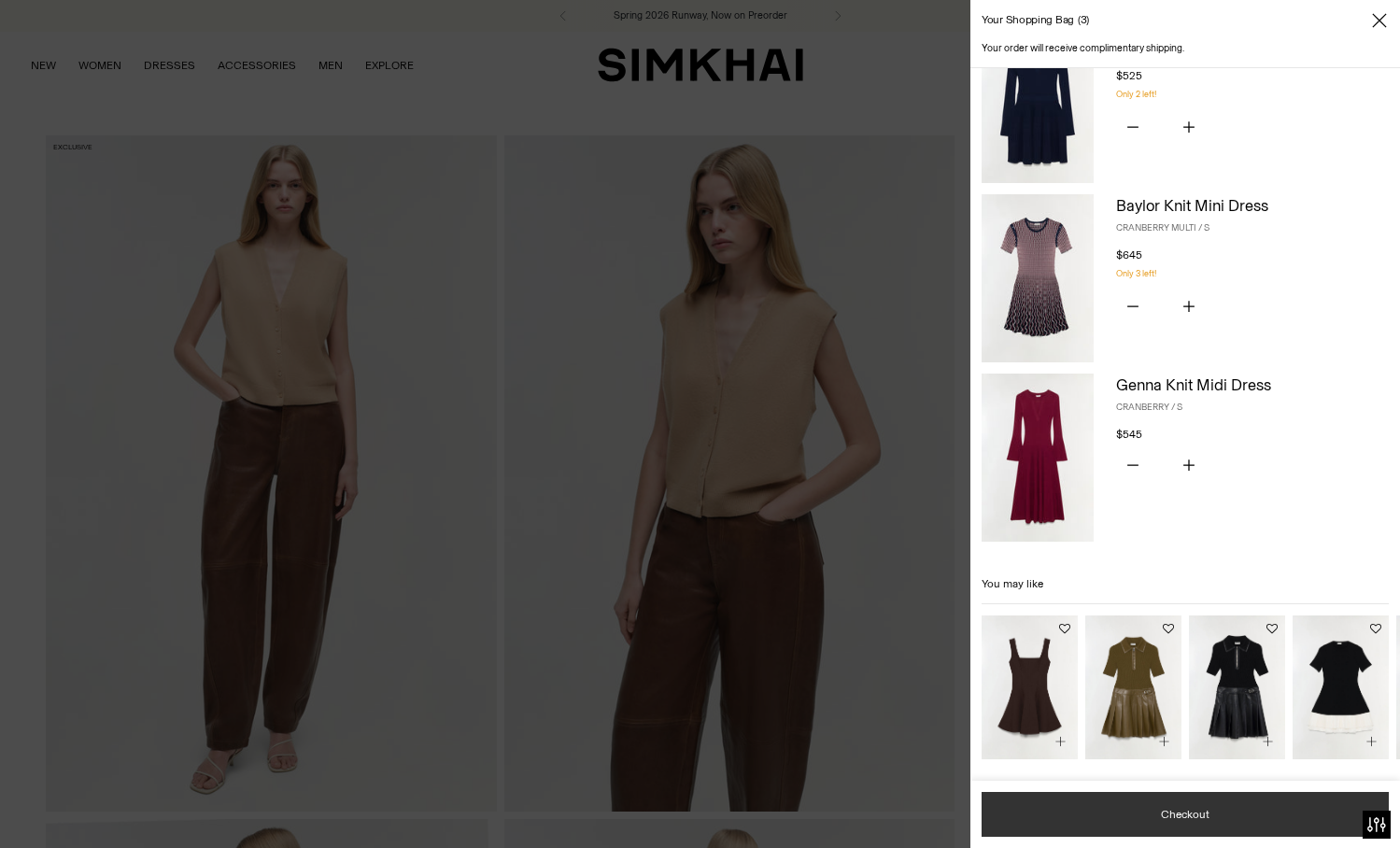
click at [1214, 813] on button "Checkout" at bounding box center [1185, 814] width 407 height 45
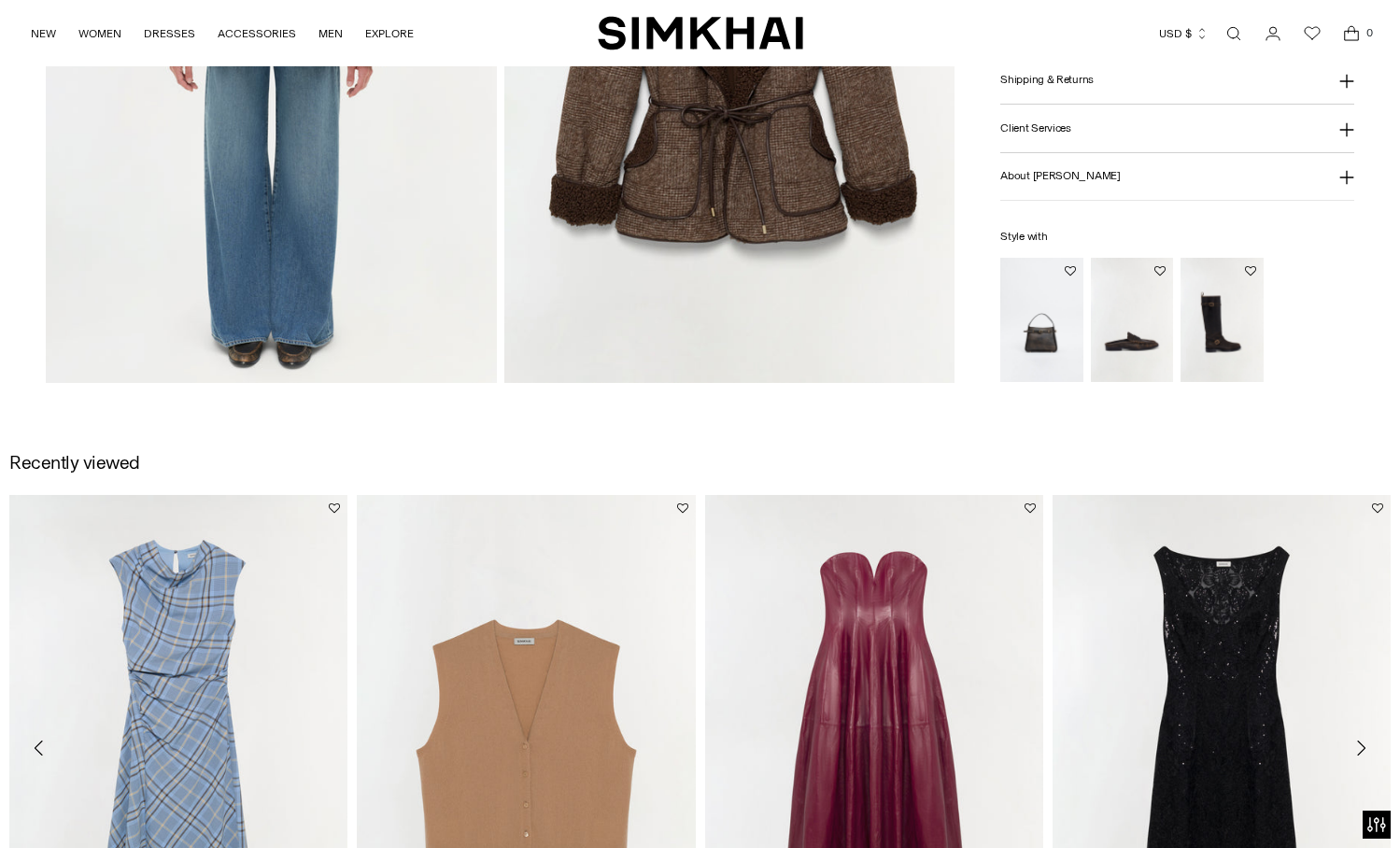
scroll to position [2016, 0]
